Goal: Task Accomplishment & Management: Manage account settings

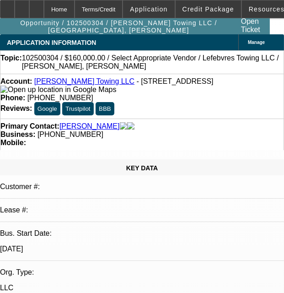
select select "0"
select select "2"
select select "0.1"
select select "1"
select select "2"
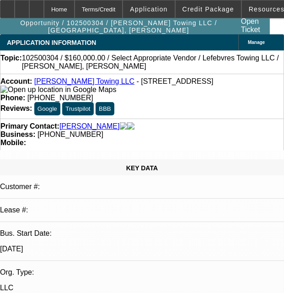
select select "4"
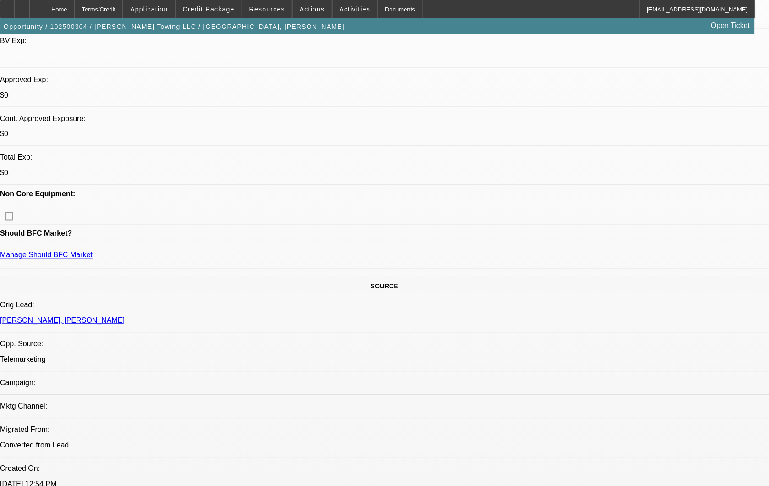
scroll to position [305, 0]
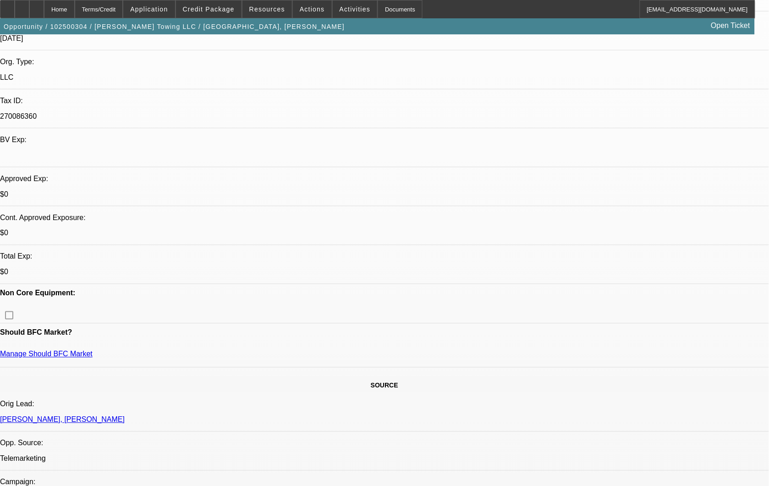
scroll to position [0, 0]
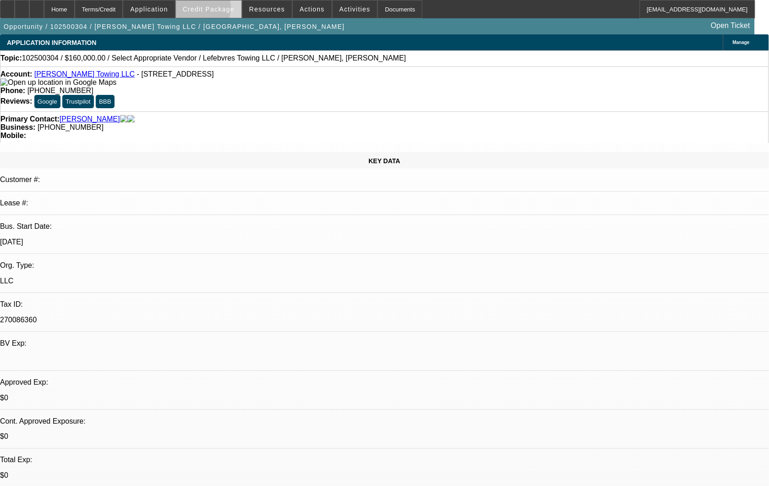
click at [208, 10] on span "Credit Package" at bounding box center [209, 8] width 52 height 7
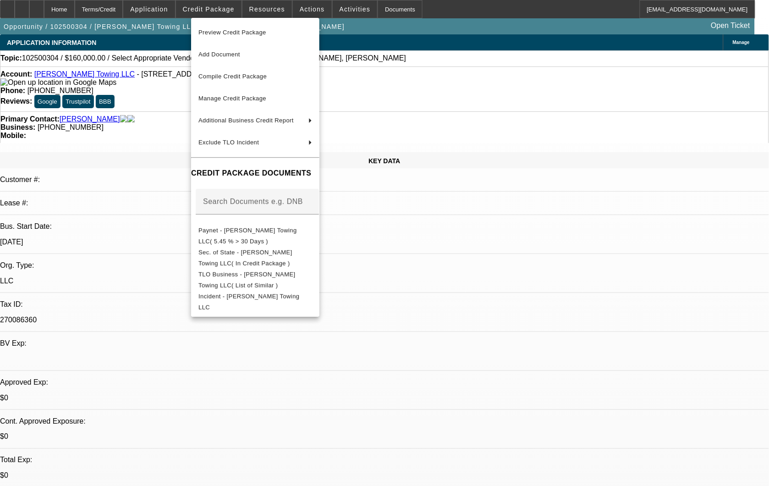
click at [344, 315] on div at bounding box center [384, 243] width 769 height 486
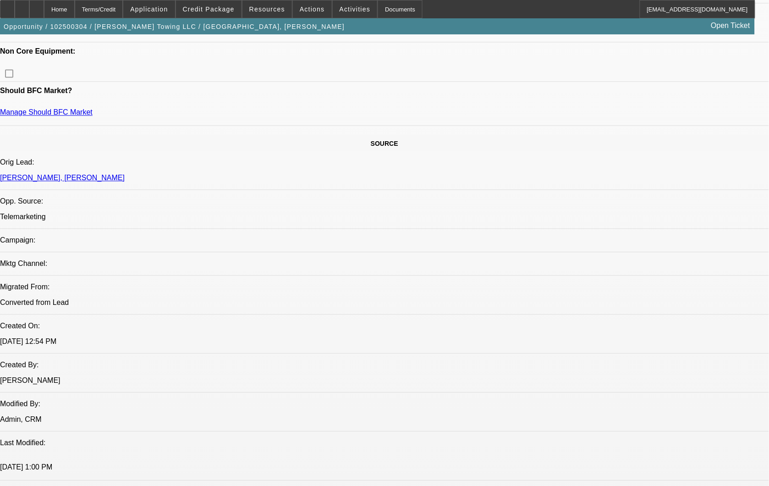
scroll to position [661, 0]
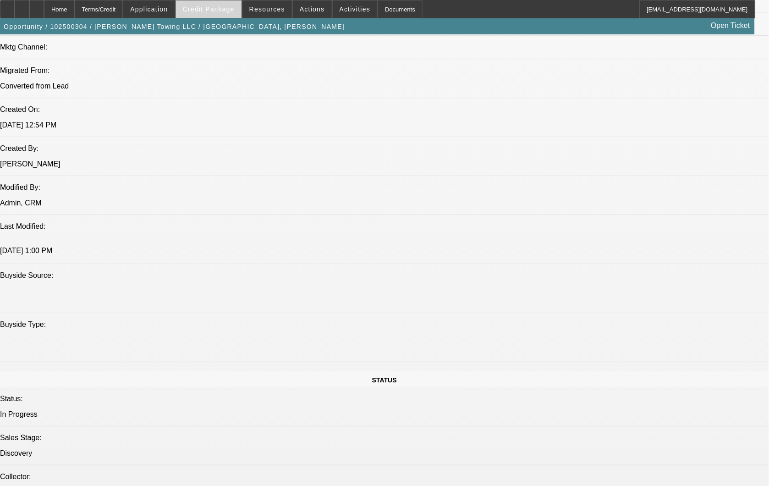
click at [208, 14] on span at bounding box center [209, 9] width 66 height 22
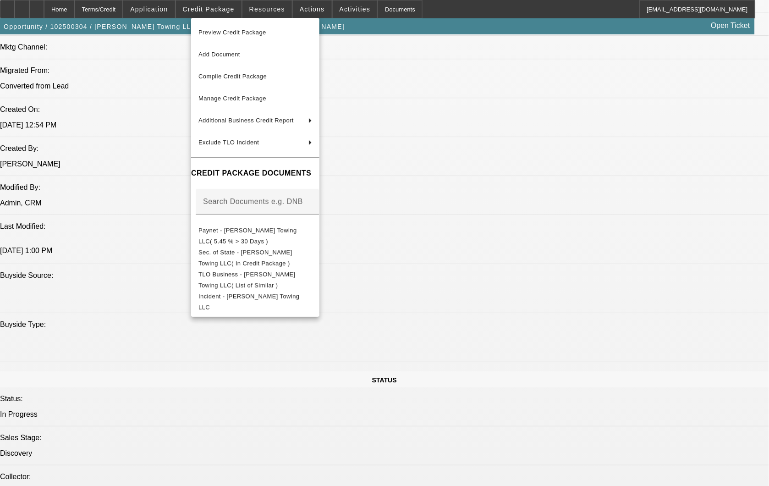
click at [344, 224] on div at bounding box center [384, 243] width 769 height 486
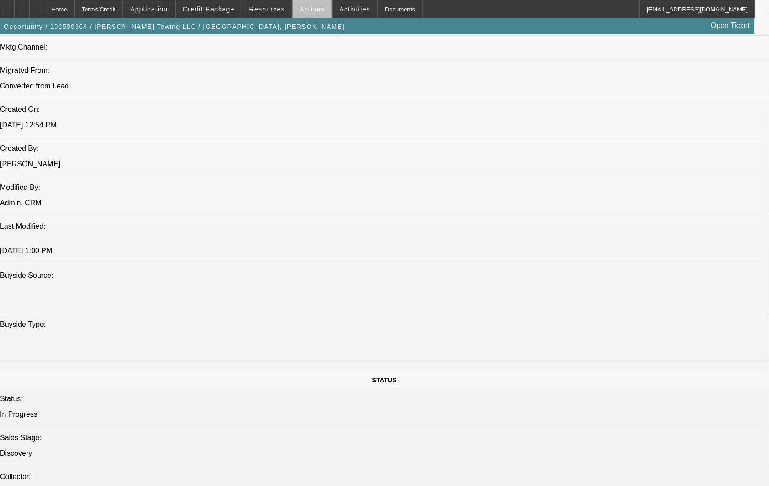
click at [309, 11] on span "Actions" at bounding box center [312, 8] width 25 height 7
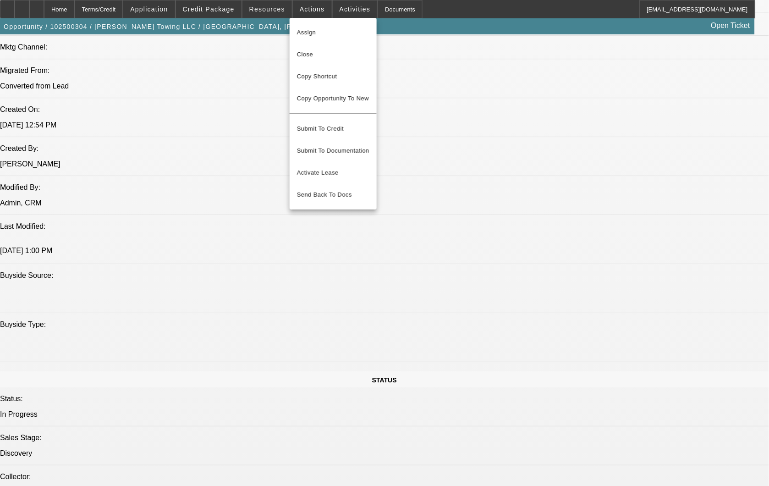
click at [275, 5] on div at bounding box center [384, 243] width 769 height 486
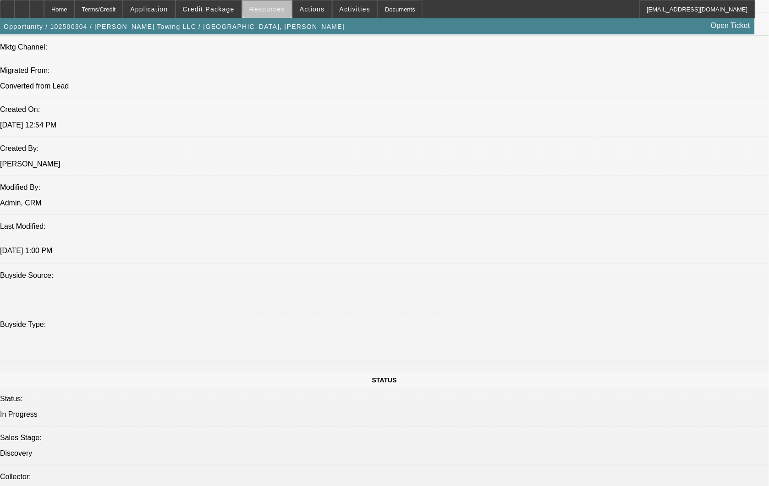
click at [272, 7] on span "Resources" at bounding box center [267, 8] width 36 height 7
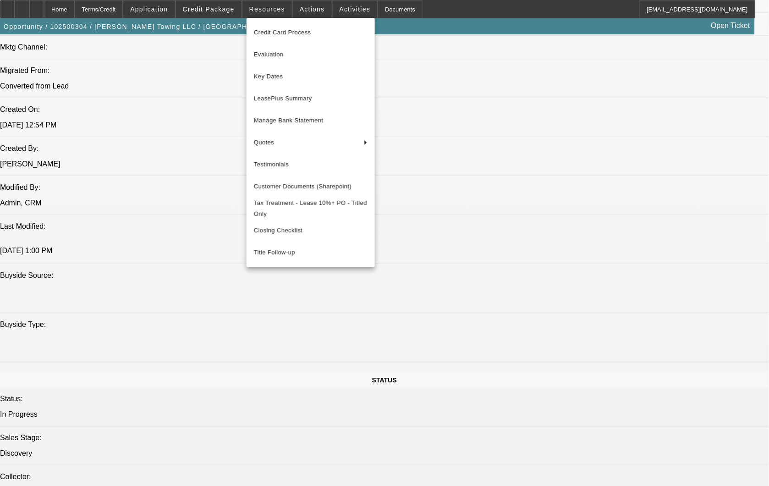
click at [344, 9] on div at bounding box center [384, 243] width 769 height 486
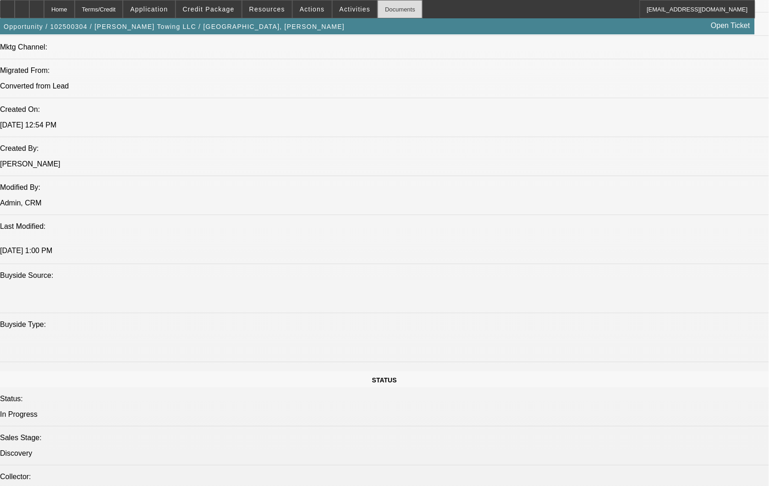
click at [344, 11] on div "Documents" at bounding box center [399, 9] width 45 height 18
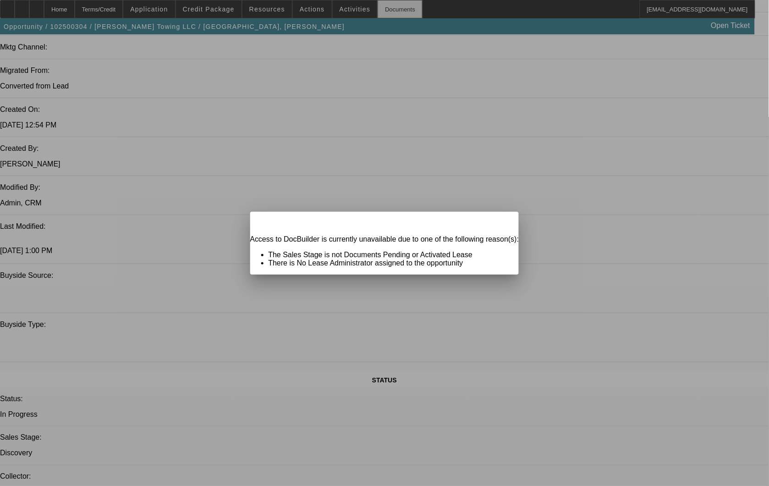
scroll to position [0, 0]
click at [344, 222] on span "Close" at bounding box center [507, 219] width 12 height 5
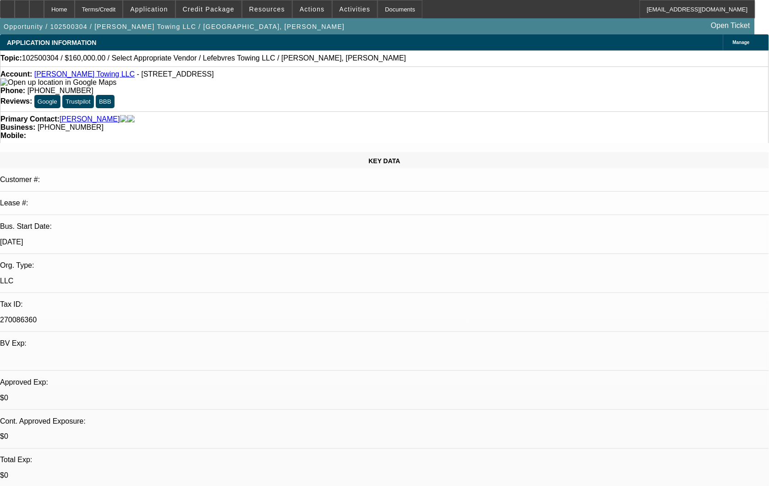
scroll to position [661, 0]
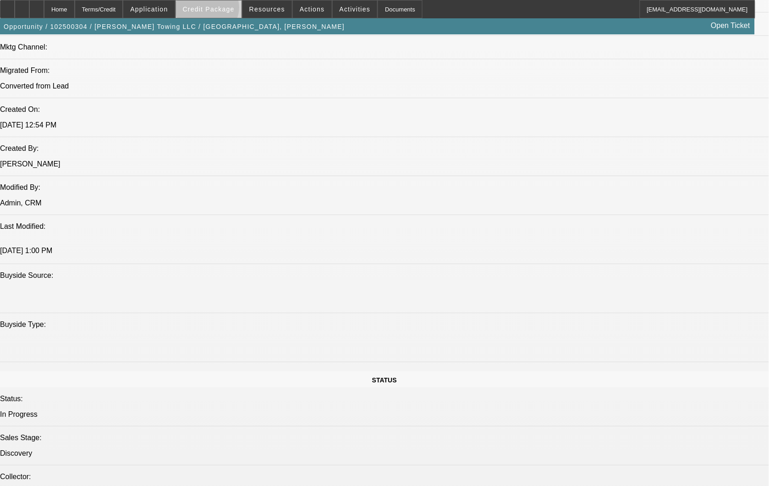
click at [222, 10] on span "Credit Package" at bounding box center [209, 8] width 52 height 7
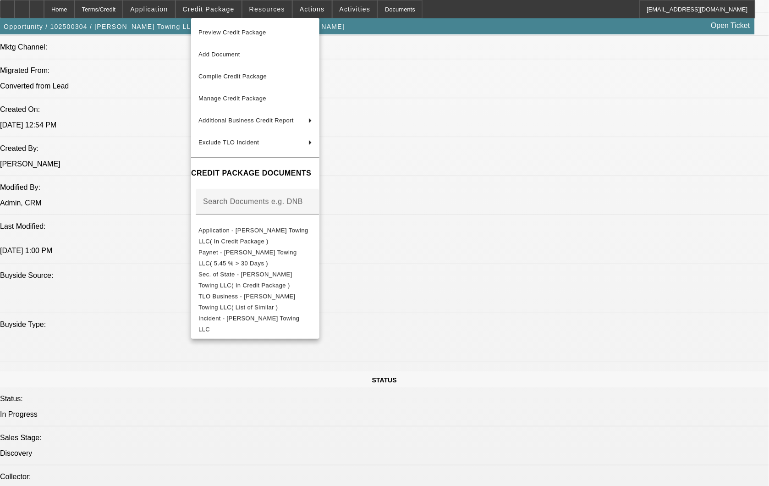
click at [172, 11] on div at bounding box center [384, 243] width 769 height 486
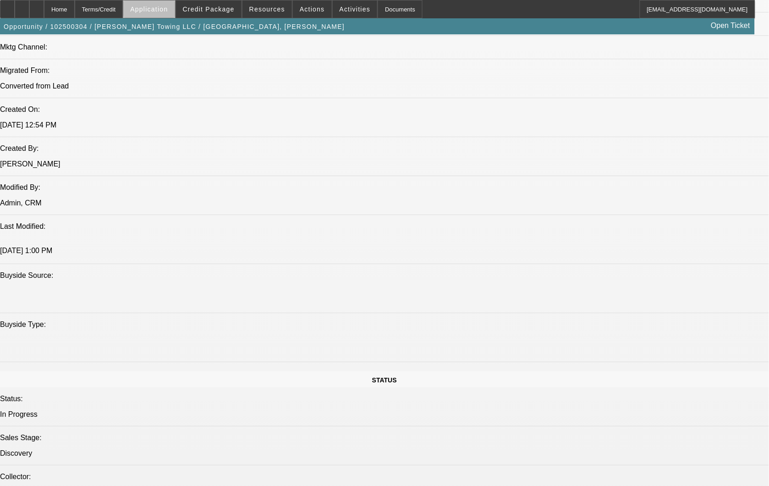
click at [168, 11] on span "Application" at bounding box center [149, 8] width 38 height 7
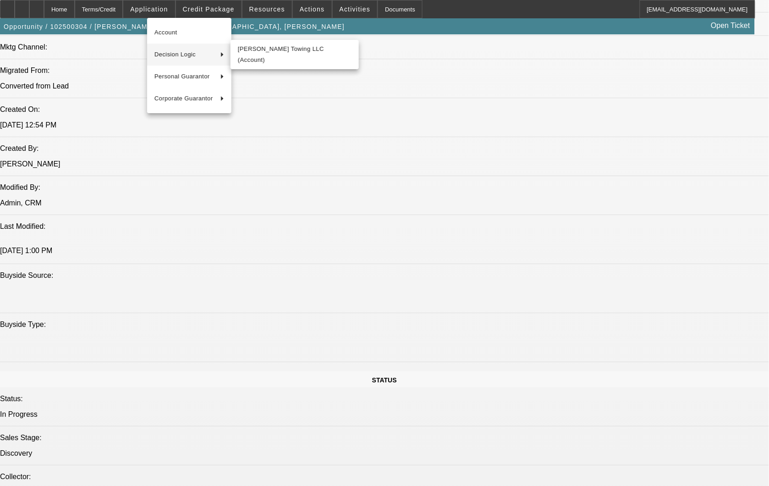
click at [344, 170] on div at bounding box center [384, 243] width 769 height 486
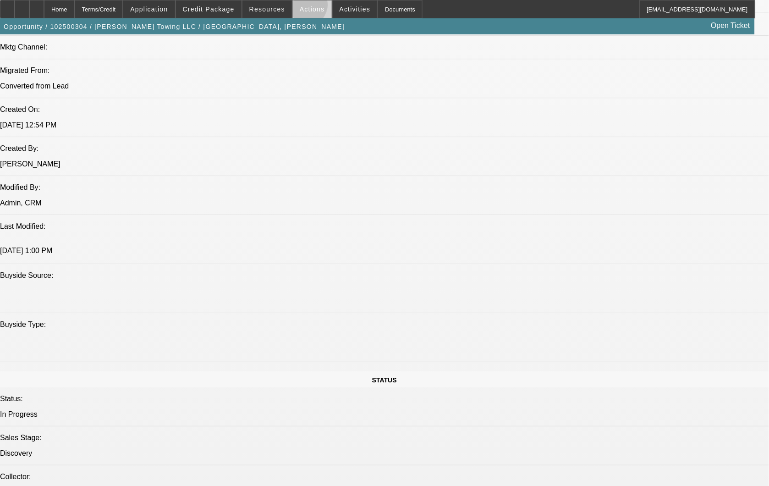
click at [302, 7] on span "Actions" at bounding box center [312, 8] width 25 height 7
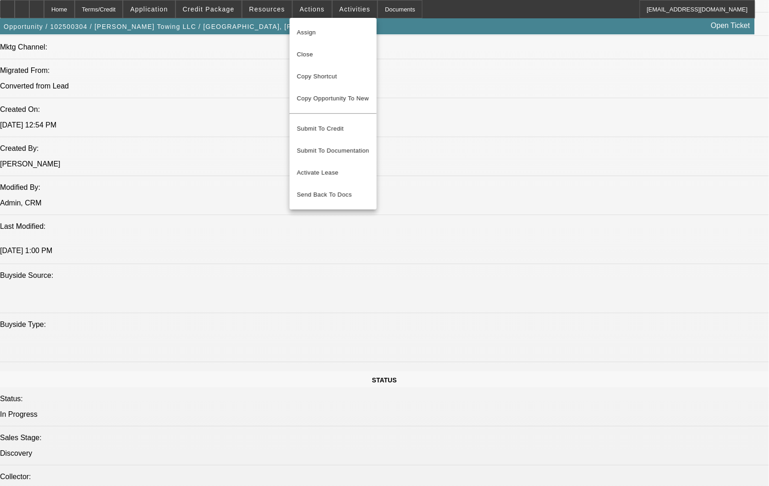
click at [267, 8] on div at bounding box center [384, 243] width 769 height 486
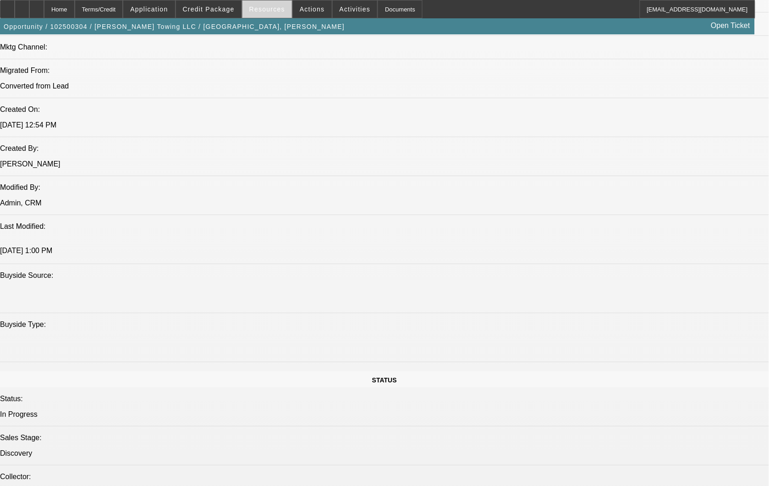
click at [265, 10] on span "Resources" at bounding box center [267, 8] width 36 height 7
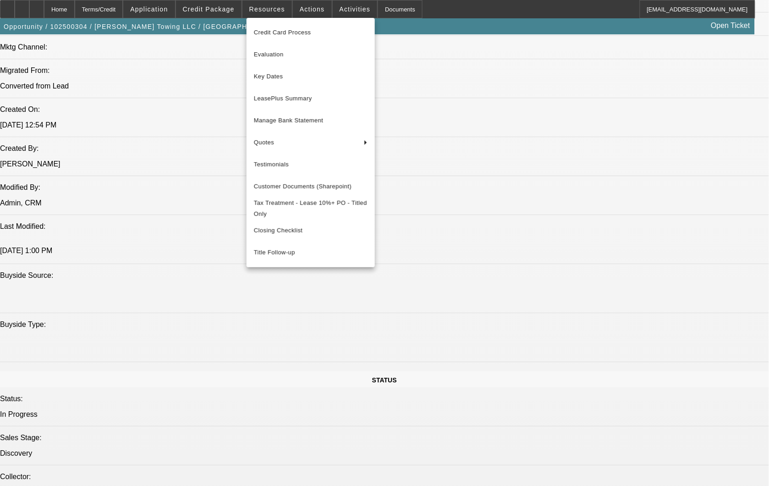
drag, startPoint x: 628, startPoint y: 234, endPoint x: 614, endPoint y: 235, distance: 13.8
click at [344, 234] on div at bounding box center [384, 243] width 769 height 486
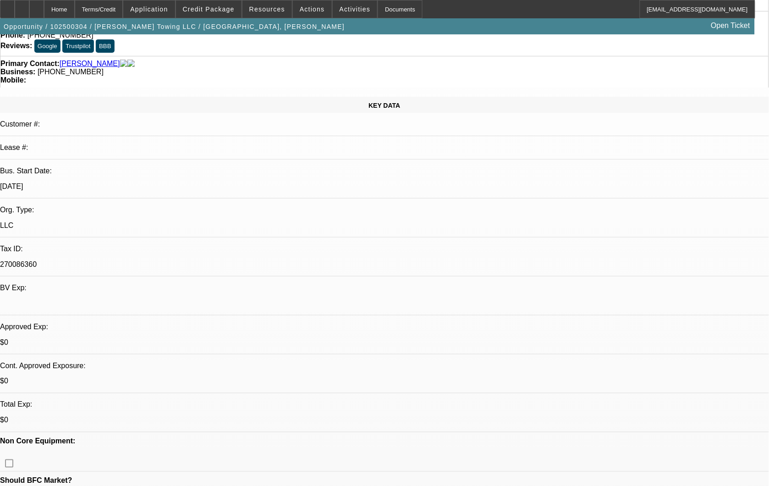
scroll to position [0, 0]
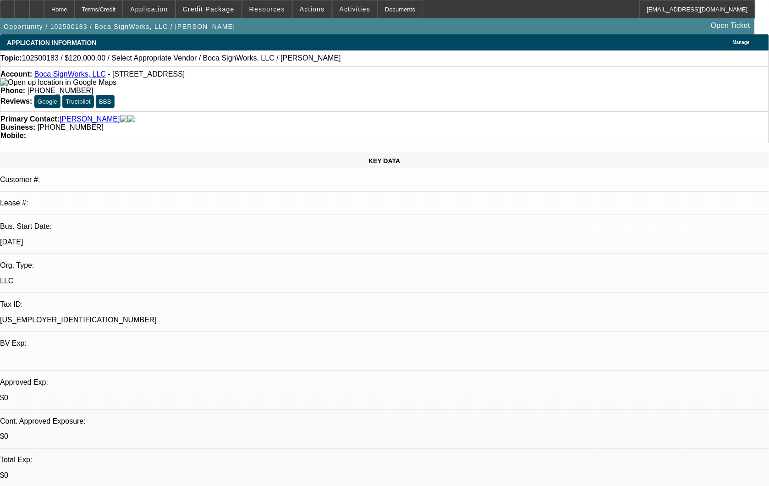
select select "0"
select select "2"
select select "0.1"
select select "1"
select select "2"
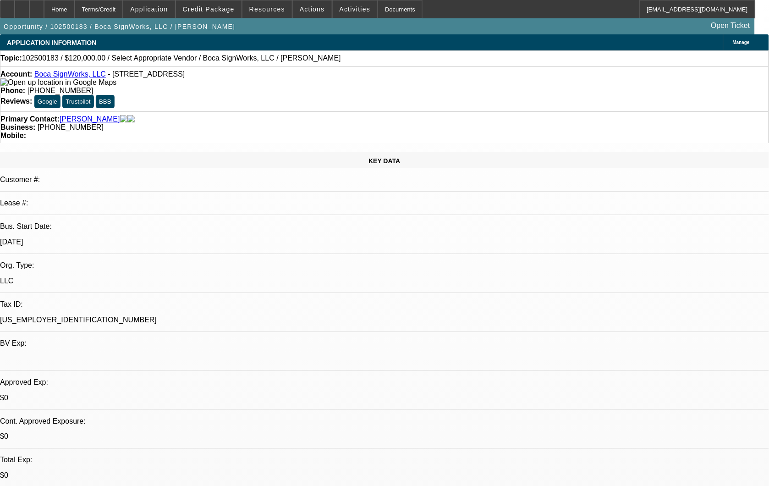
select select "4"
click at [218, 12] on span at bounding box center [209, 9] width 66 height 22
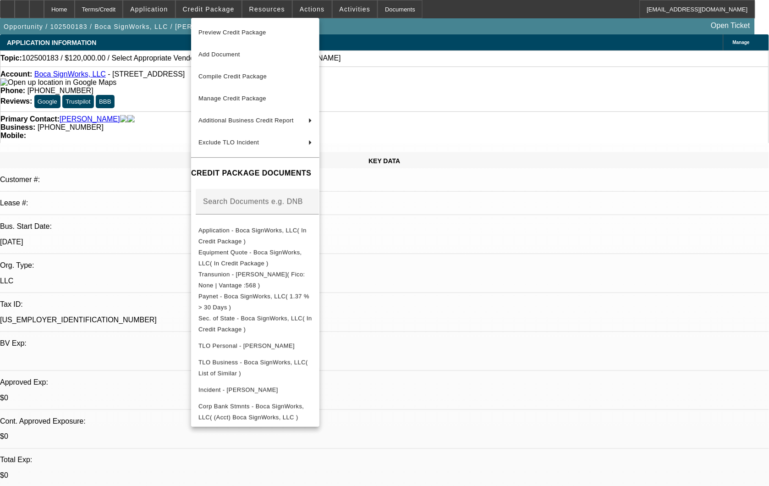
click at [277, 7] on div at bounding box center [384, 243] width 769 height 486
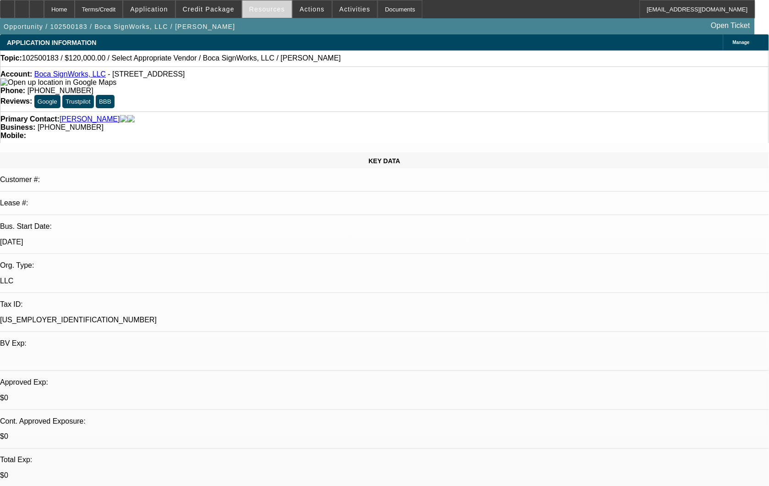
click at [272, 10] on span "Resources" at bounding box center [267, 8] width 36 height 7
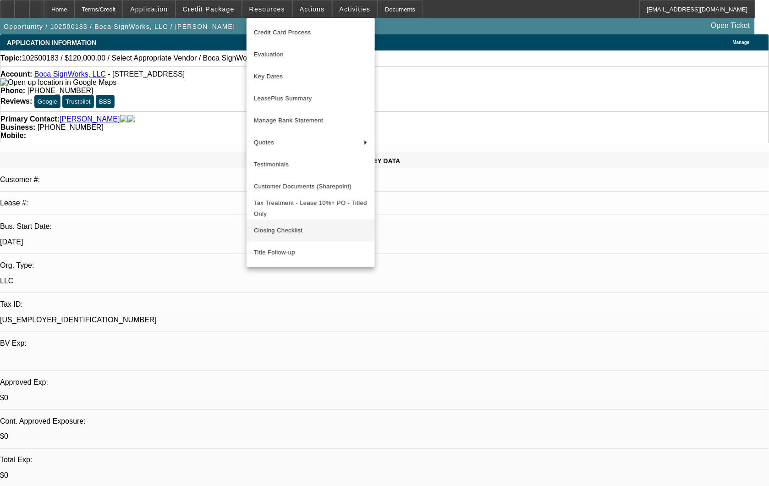
click at [321, 237] on button "Closing Checklist" at bounding box center [310, 230] width 128 height 22
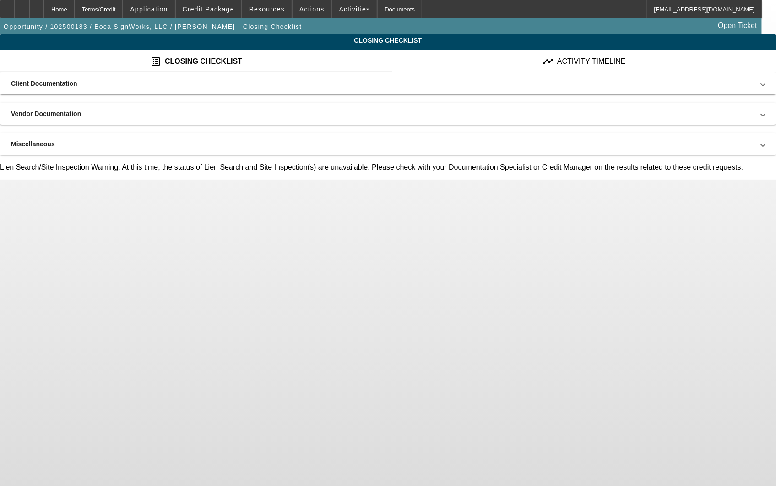
click at [476, 66] on div "timeline ACTIVITY TIMELINE" at bounding box center [585, 61] width 384 height 22
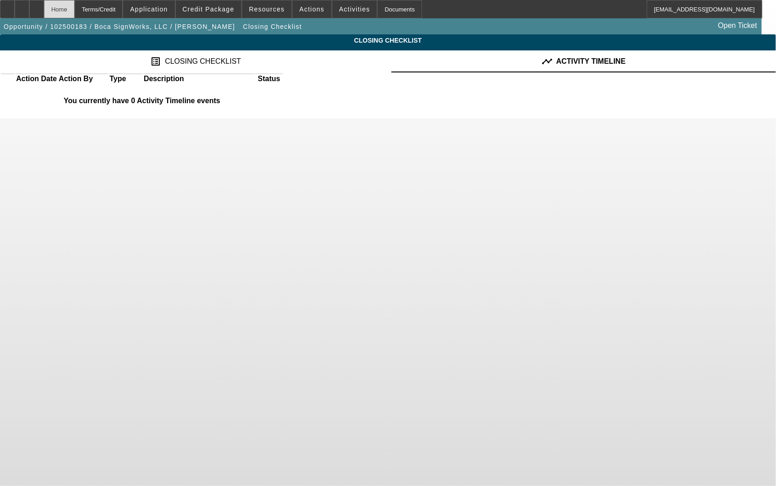
click at [75, 8] on div "Home" at bounding box center [59, 9] width 31 height 18
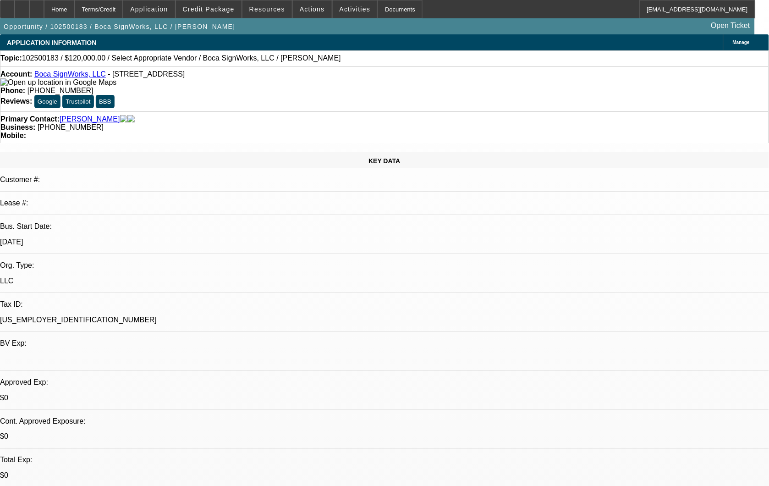
select select "0"
select select "2"
select select "0.1"
select select "4"
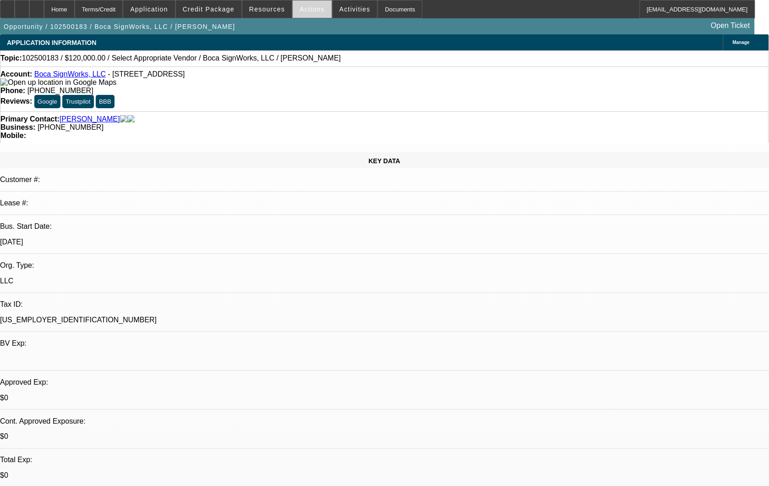
click at [313, 13] on span at bounding box center [312, 9] width 39 height 22
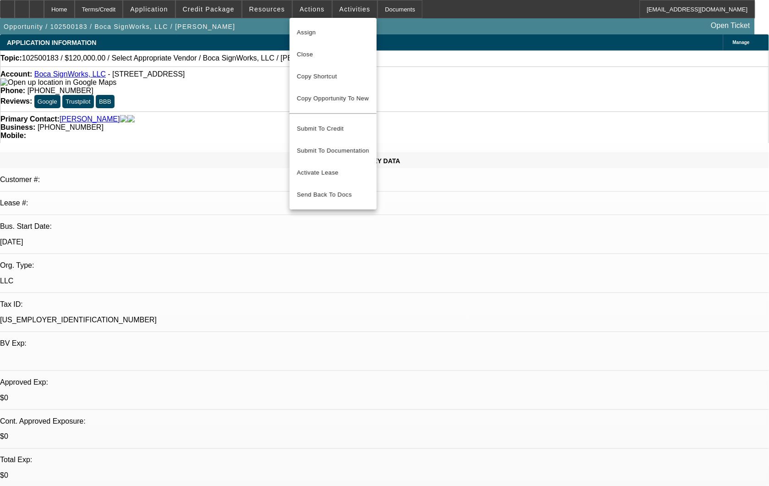
click at [655, 193] on div at bounding box center [384, 243] width 769 height 486
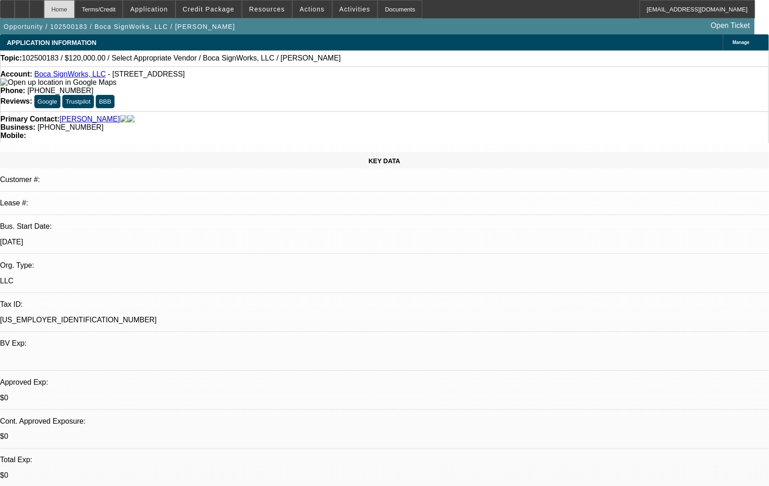
click at [75, 5] on div "Home" at bounding box center [59, 9] width 31 height 18
click at [354, 12] on span at bounding box center [355, 9] width 45 height 22
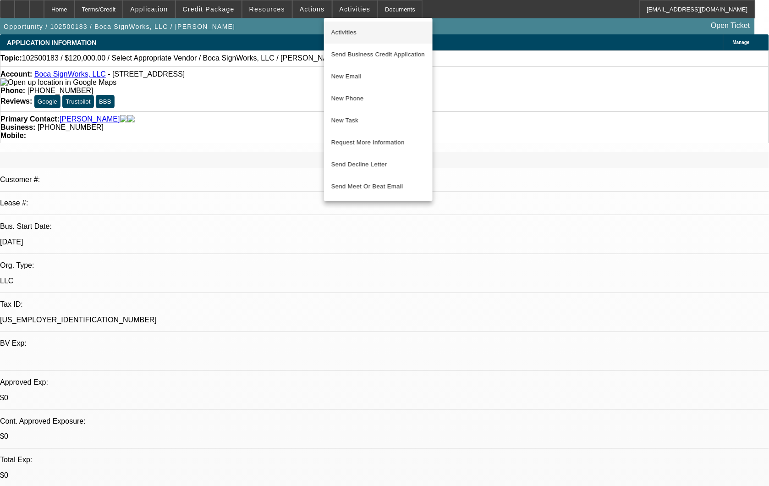
click at [366, 31] on span "Activities" at bounding box center [378, 32] width 94 height 11
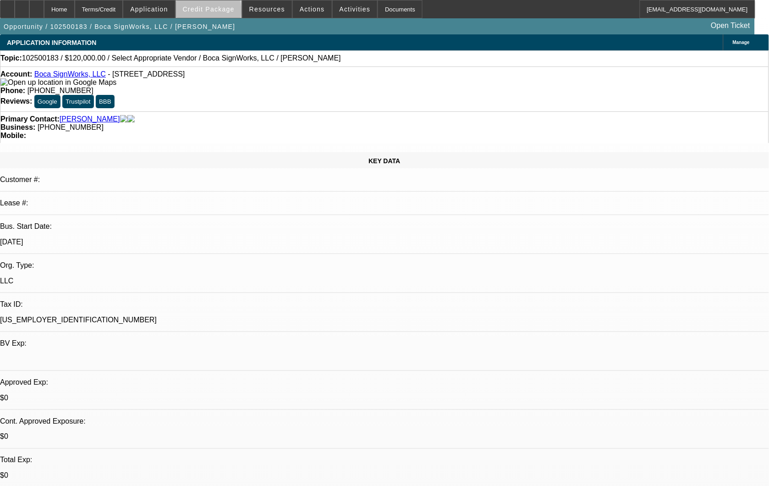
click at [223, 12] on span at bounding box center [209, 9] width 66 height 22
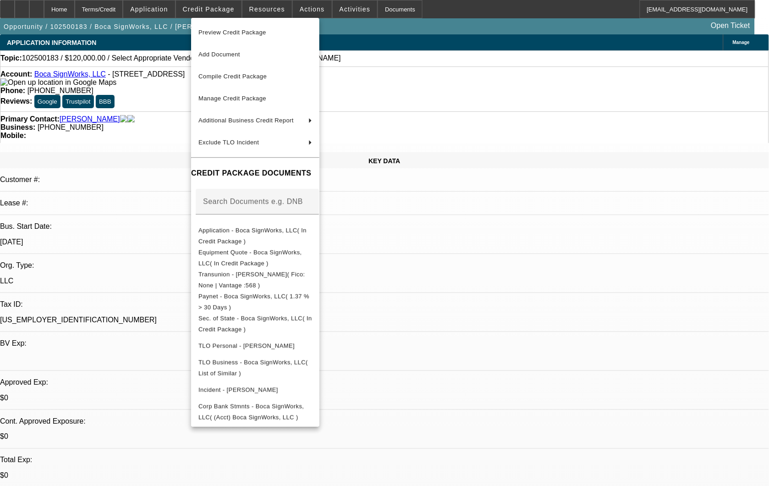
click at [262, 9] on div at bounding box center [384, 243] width 769 height 486
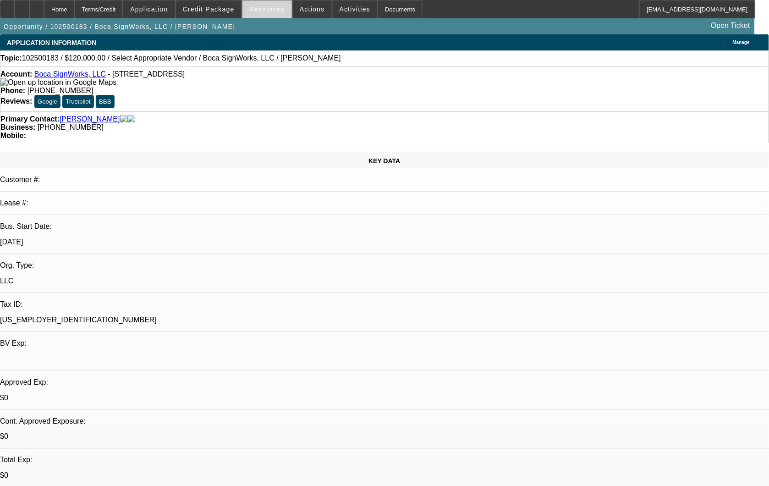
click at [263, 9] on span "Resources" at bounding box center [267, 8] width 36 height 7
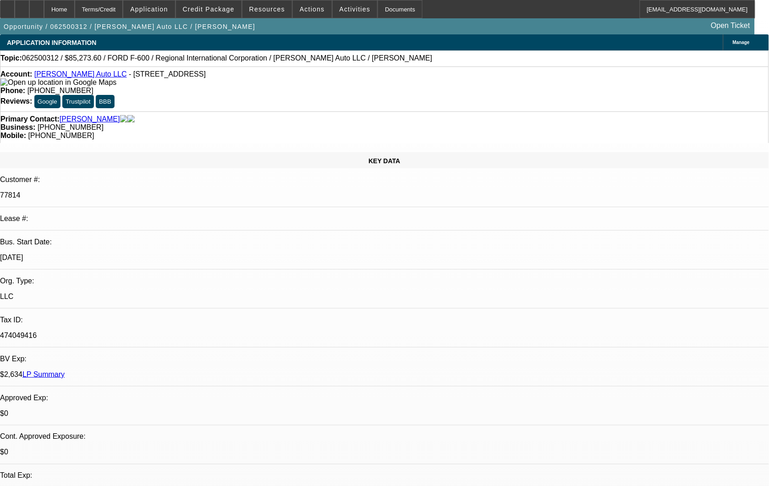
select select "0"
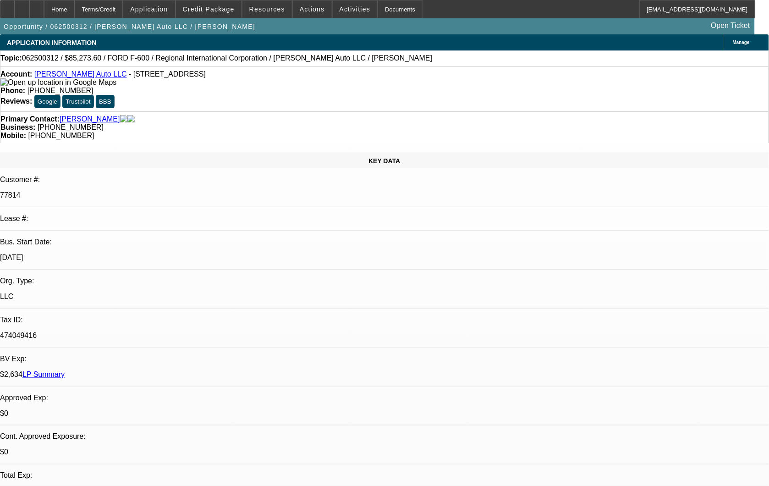
select select "0"
select select "0.1"
select select "0"
select select "0.1"
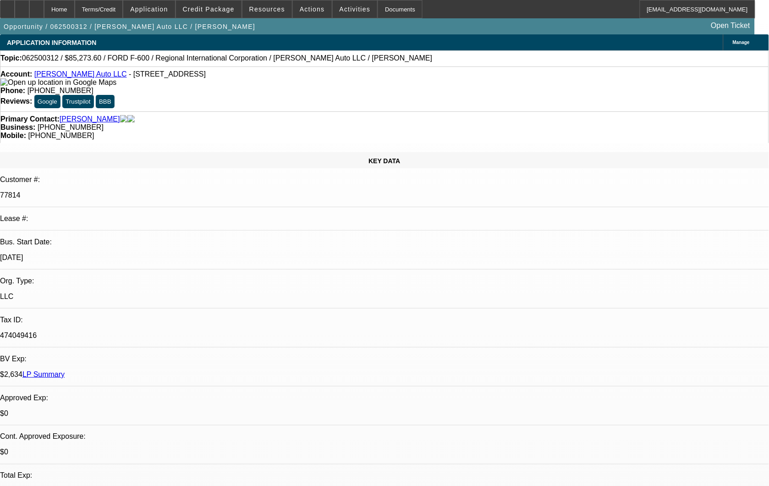
select select "0"
select select "1"
select select "6"
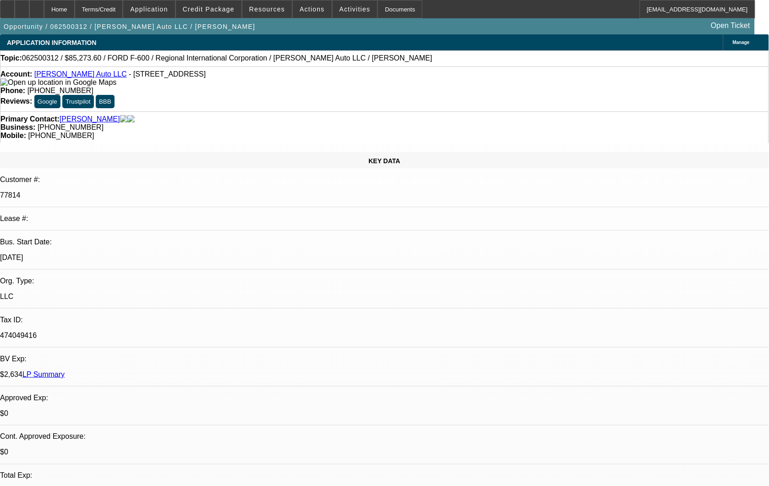
select select "1"
select select "6"
select select "1"
select select "2"
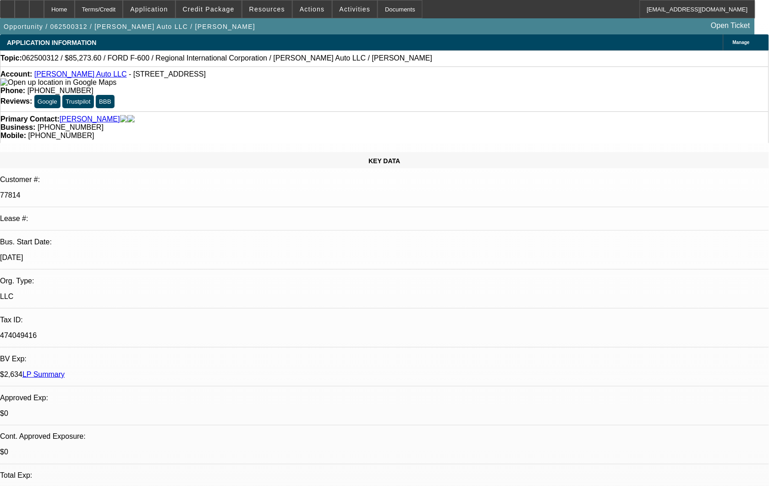
select select "6"
select select "1"
select select "2"
select select "6"
